Goal: Task Accomplishment & Management: Manage account settings

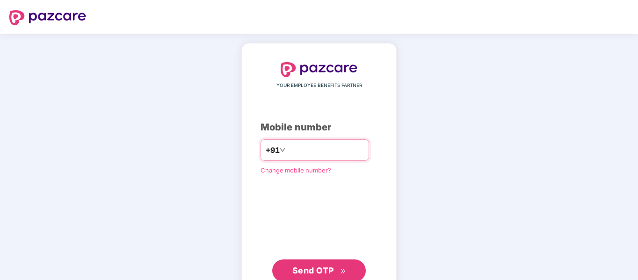
type input "**********"
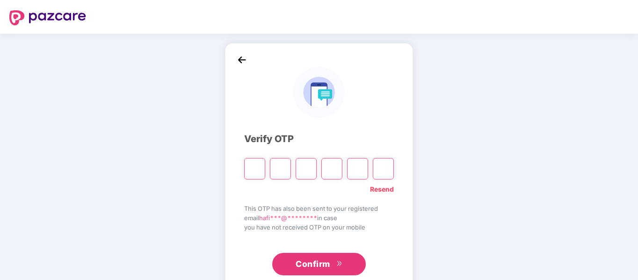
type input "*"
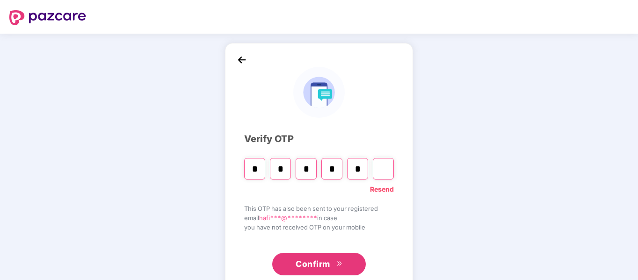
type input "*"
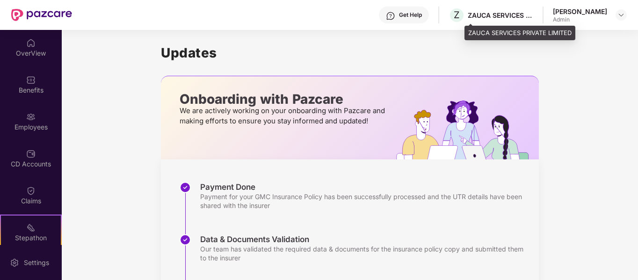
click at [497, 18] on div "ZAUCA SERVICES PRIVATE LIMITED" at bounding box center [499, 15] width 65 height 9
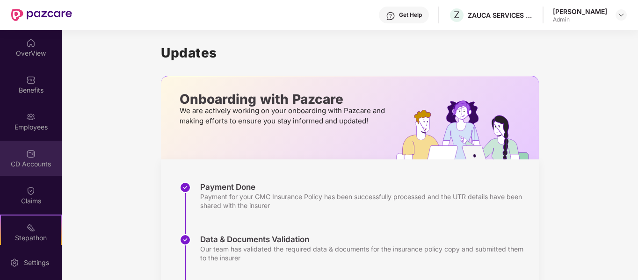
click at [26, 154] on img at bounding box center [30, 153] width 9 height 9
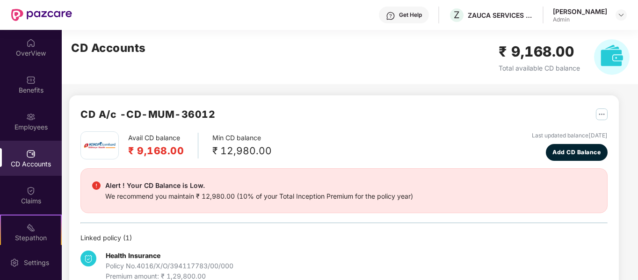
scroll to position [24, 0]
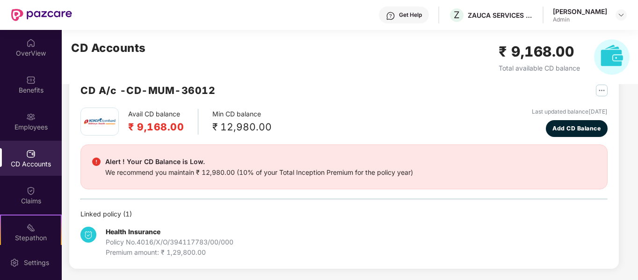
click at [249, 123] on div "₹ 12,980.00" at bounding box center [241, 126] width 59 height 15
click at [602, 92] on img "button" at bounding box center [601, 91] width 12 height 12
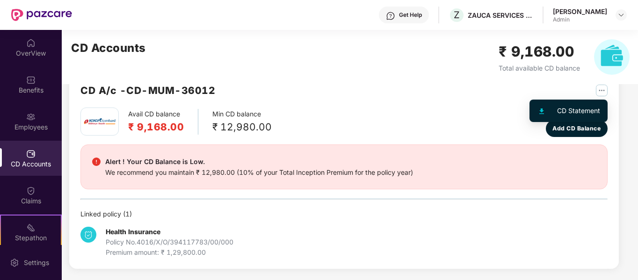
click at [580, 111] on div "CD Statement" at bounding box center [578, 111] width 43 height 10
